Goal: Information Seeking & Learning: Learn about a topic

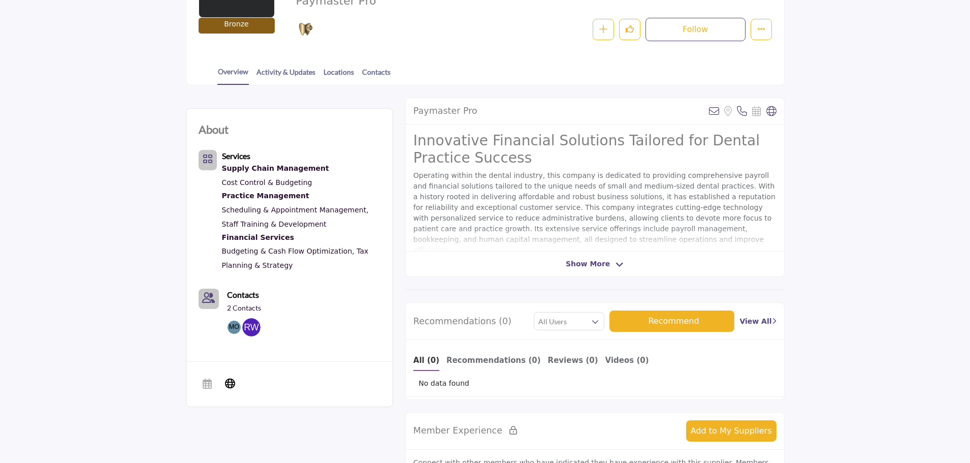
scroll to position [180, 0]
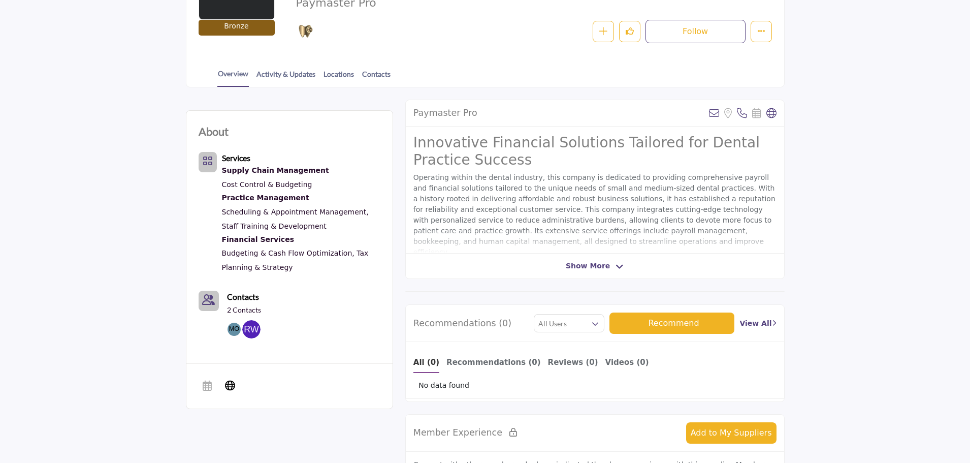
click at [589, 260] on div "Paymaster Pro View email address of this listing Sorry, but we don't have a loc…" at bounding box center [595, 189] width 380 height 179
click at [619, 261] on div "Paymaster Pro View email address of this listing Sorry, but we don't have a loc…" at bounding box center [595, 189] width 380 height 179
click at [616, 265] on icon at bounding box center [620, 266] width 8 height 9
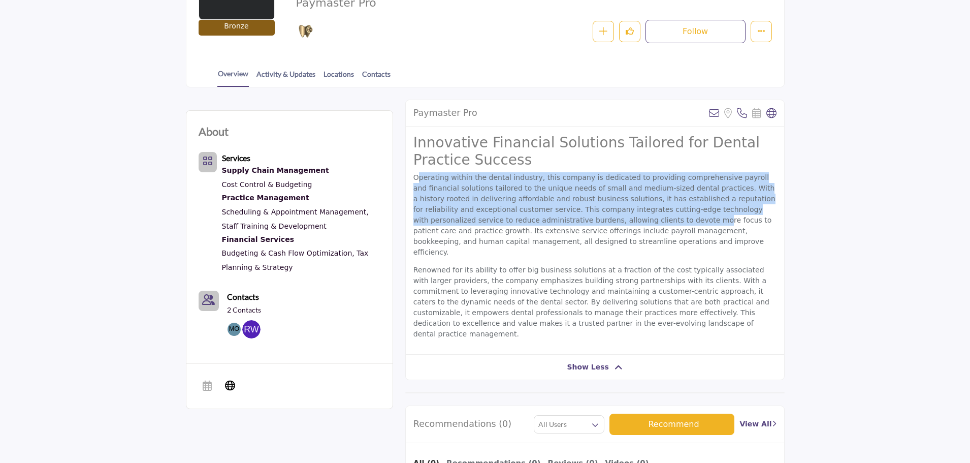
drag, startPoint x: 457, startPoint y: 199, endPoint x: 582, endPoint y: 216, distance: 126.6
click at [581, 216] on p "Operating within the dental industry, this company is dedicated to providing co…" at bounding box center [595, 214] width 363 height 85
click at [582, 216] on p "Operating within the dental industry, this company is dedicated to providing co…" at bounding box center [595, 214] width 363 height 85
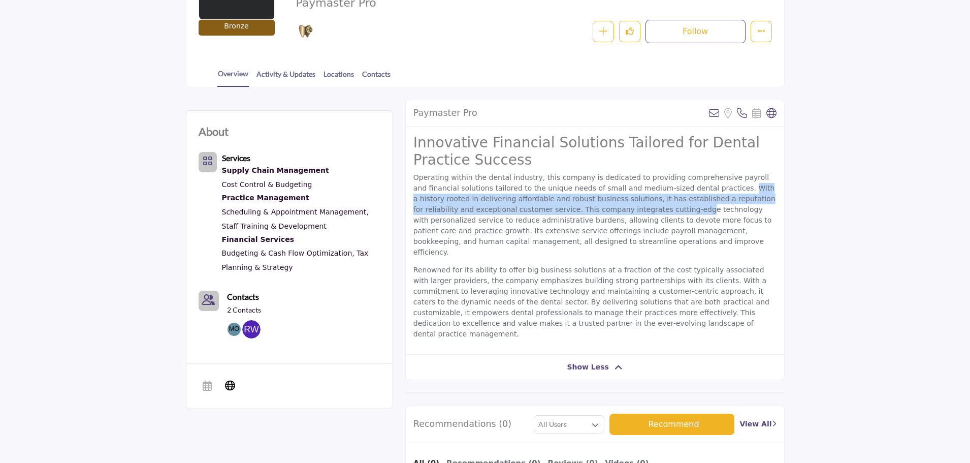
drag, startPoint x: 674, startPoint y: 193, endPoint x: 585, endPoint y: 207, distance: 89.6
click at [585, 207] on p "Operating within the dental industry, this company is dedicated to providing co…" at bounding box center [595, 214] width 363 height 85
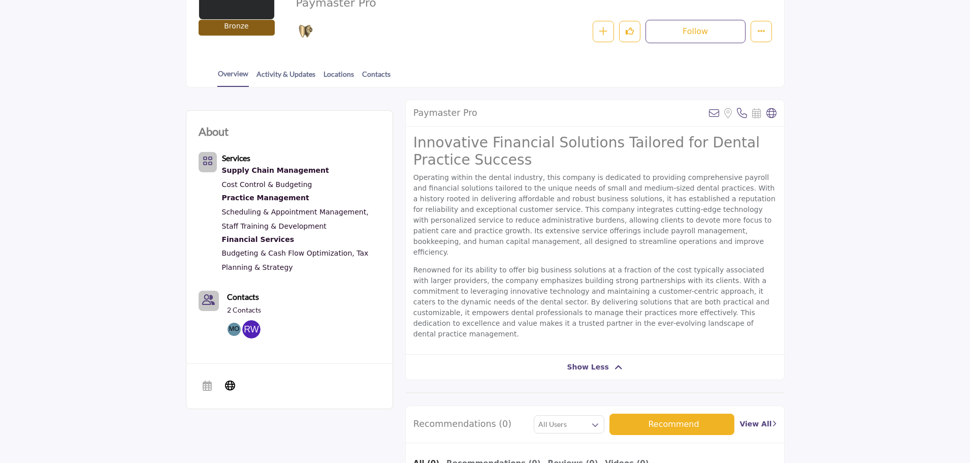
click at [601, 213] on p "Operating within the dental industry, this company is dedicated to providing co…" at bounding box center [595, 214] width 363 height 85
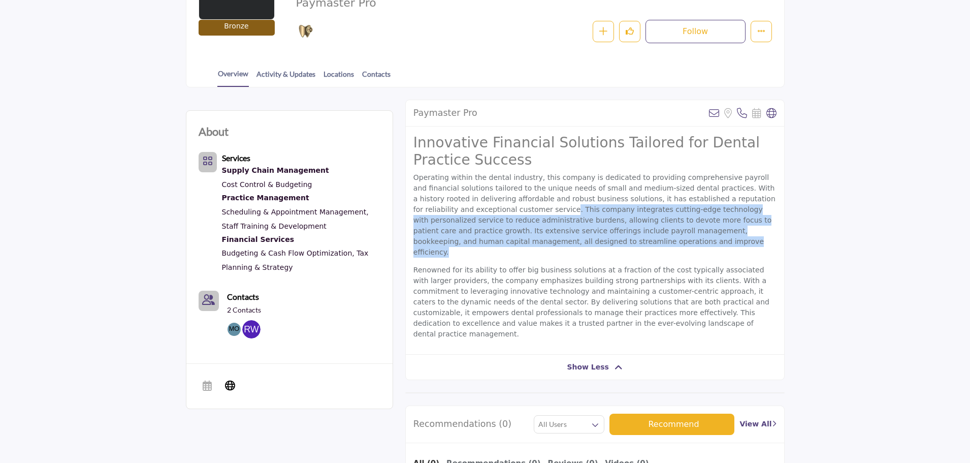
drag, startPoint x: 466, startPoint y: 204, endPoint x: 610, endPoint y: 241, distance: 149.1
click at [610, 241] on p "Operating within the dental industry, this company is dedicated to providing co…" at bounding box center [595, 214] width 363 height 85
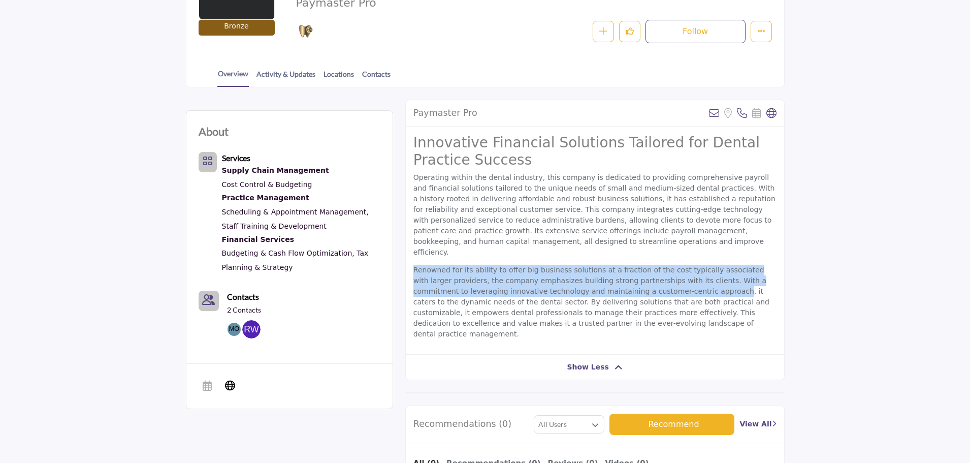
drag, startPoint x: 437, startPoint y: 257, endPoint x: 630, endPoint y: 282, distance: 194.8
click at [625, 283] on p "Renowned for its ability to offer big business solutions at a fraction of the c…" at bounding box center [595, 302] width 363 height 75
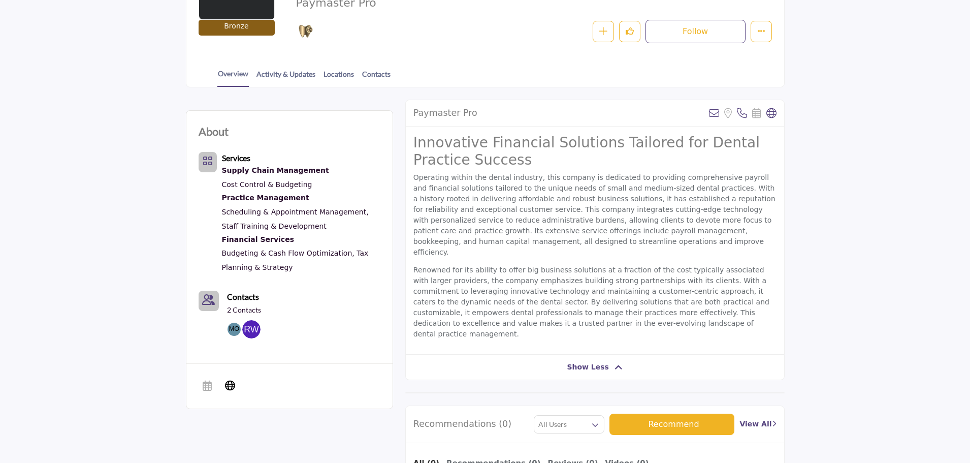
click at [655, 286] on p "Renowned for its ability to offer big business solutions at a fraction of the c…" at bounding box center [595, 302] width 363 height 75
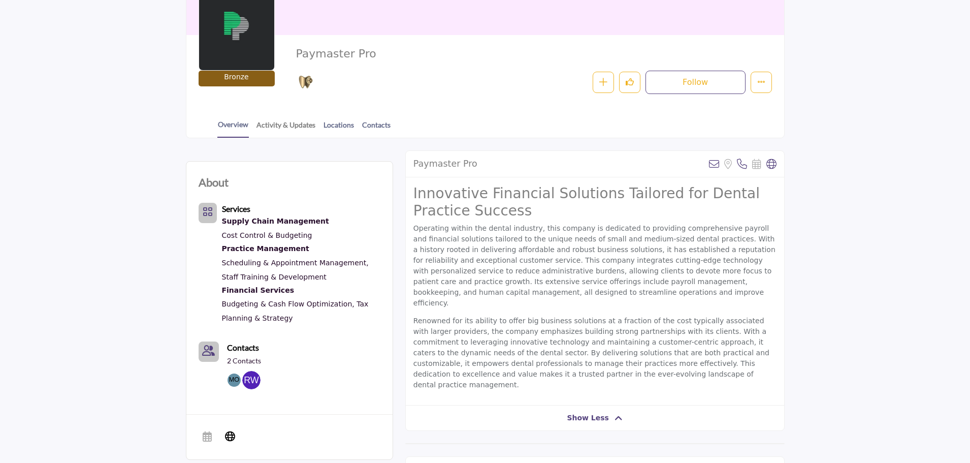
click at [260, 126] on link "Activity & Updates" at bounding box center [286, 128] width 60 height 18
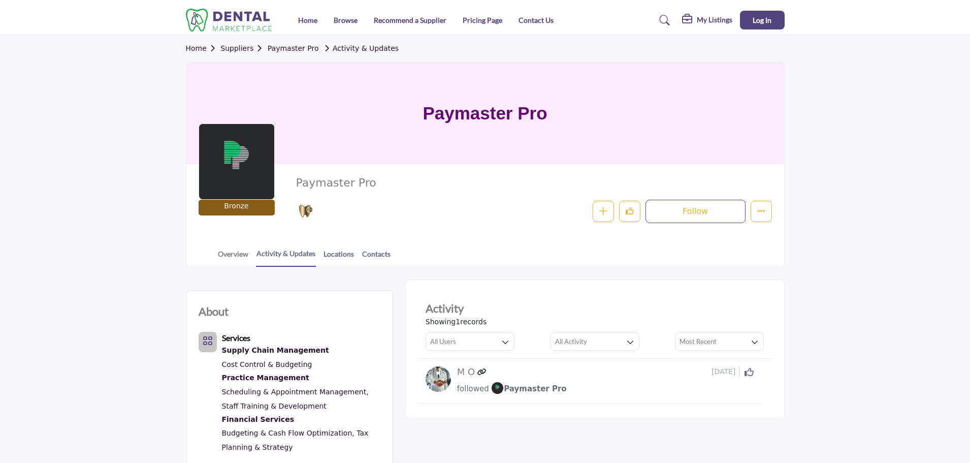
click at [243, 252] on link "Overview" at bounding box center [232, 257] width 31 height 18
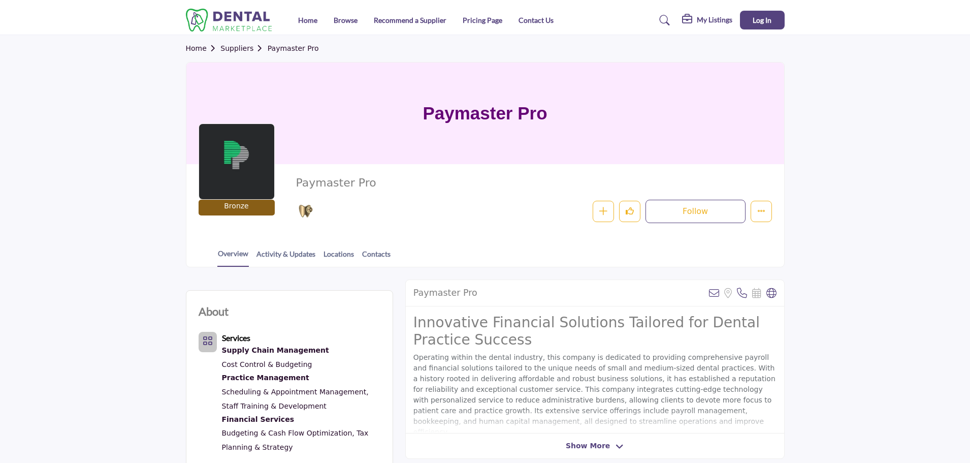
click at [341, 247] on div "Overview Activity & Updates Locations Contacts" at bounding box center [498, 250] width 573 height 31
click at [343, 257] on link "Locations" at bounding box center [338, 257] width 31 height 18
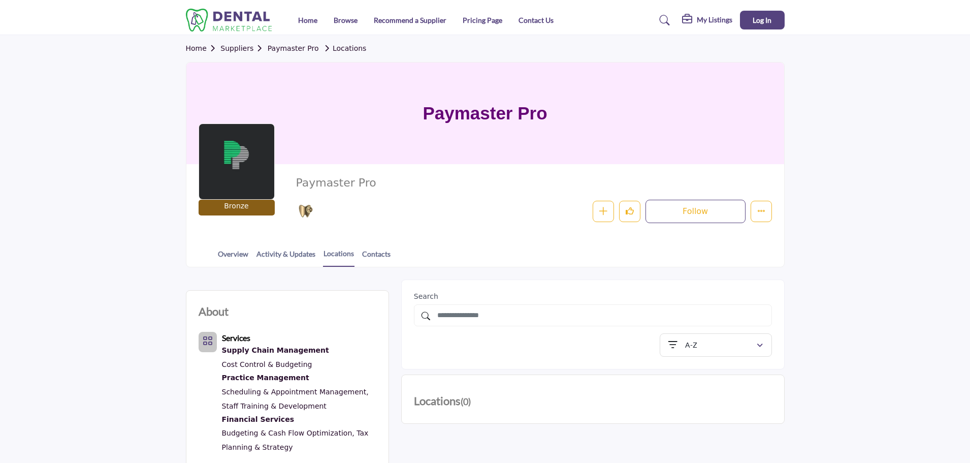
scroll to position [152, 0]
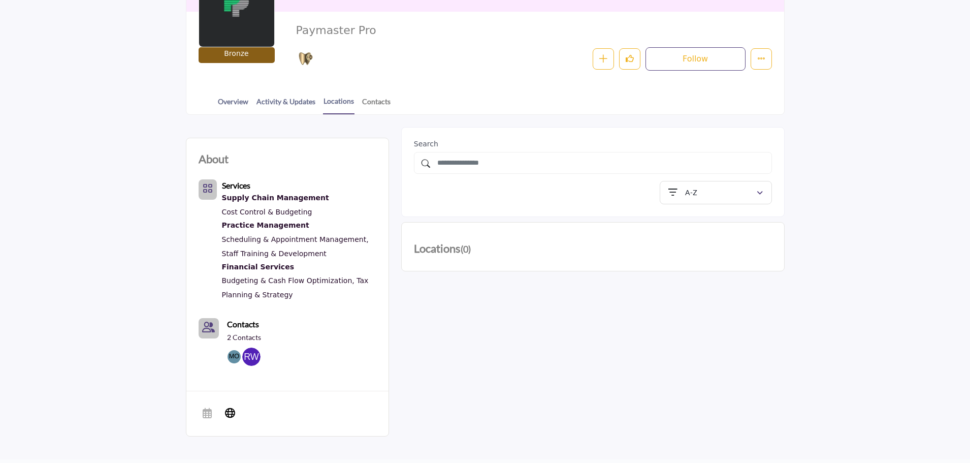
click at [381, 106] on link "Contacts" at bounding box center [376, 105] width 29 height 18
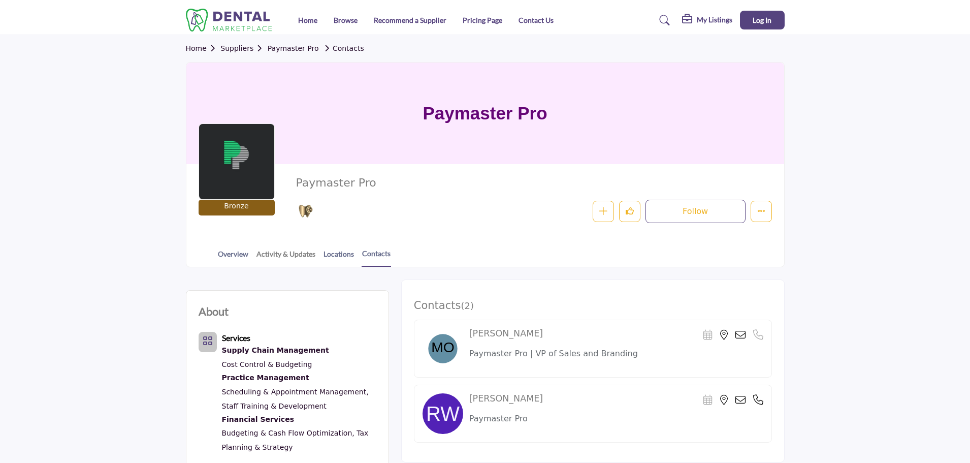
click at [282, 254] on link "Activity & Updates" at bounding box center [286, 257] width 60 height 18
